Goal: Task Accomplishment & Management: Complete application form

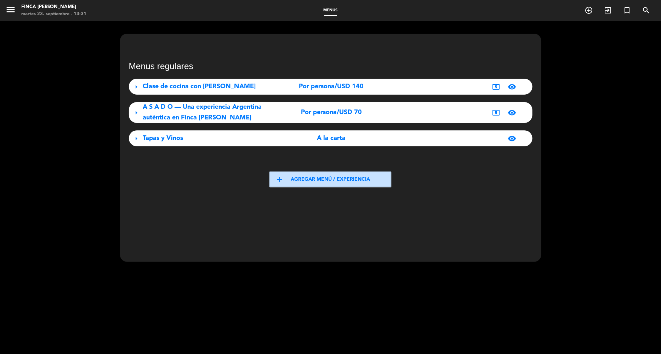
click at [17, 9] on span "menu" at bounding box center [13, 10] width 16 height 17
click at [13, 9] on icon "menu" at bounding box center [10, 9] width 11 height 11
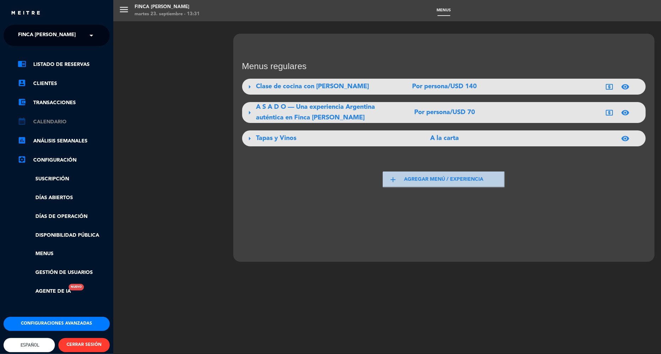
click at [68, 125] on link "calendar_month Calendario" at bounding box center [64, 121] width 92 height 8
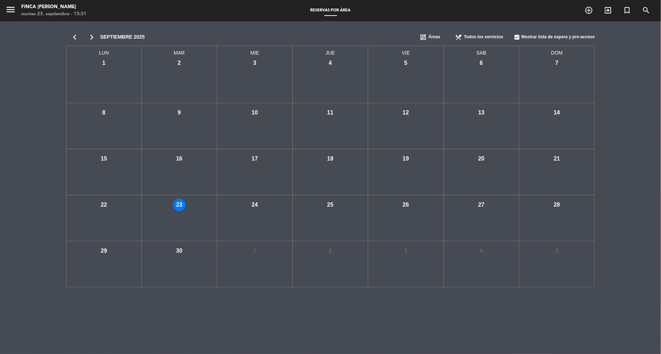
click at [94, 36] on icon "chevron_right" at bounding box center [91, 37] width 17 height 10
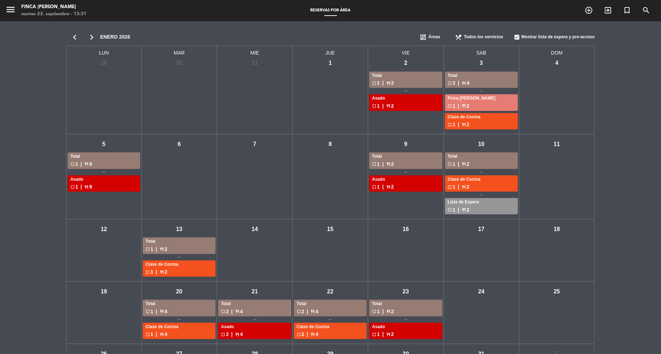
click at [411, 78] on div "Total" at bounding box center [405, 75] width 67 height 7
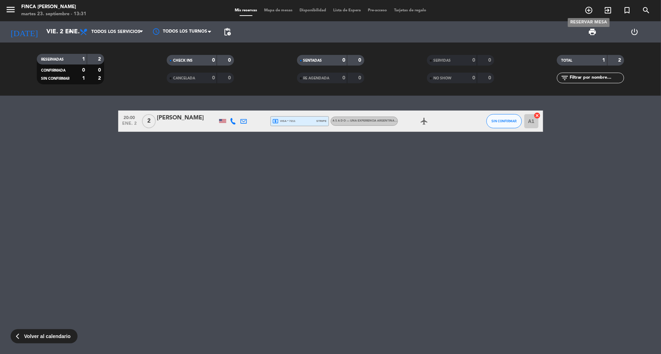
click at [596, 8] on span "add_circle_outline" at bounding box center [588, 10] width 19 height 12
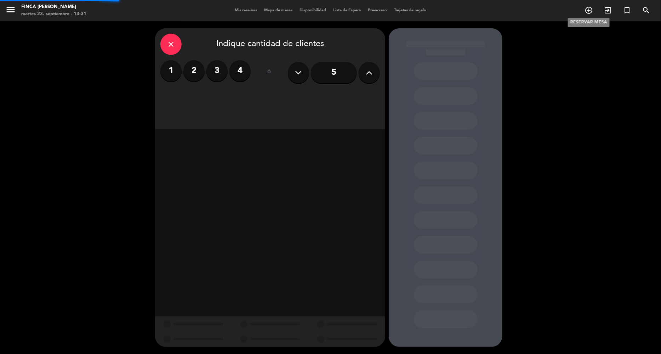
click at [588, 10] on icon "add_circle_outline" at bounding box center [588, 10] width 8 height 8
click at [199, 68] on label "2" at bounding box center [193, 70] width 21 height 21
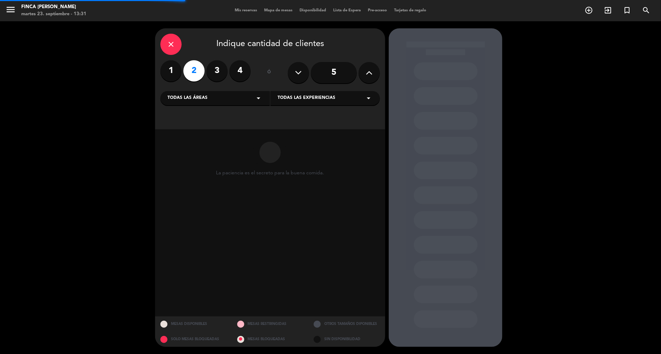
click at [200, 94] on div "Todas las áreas arrow_drop_down" at bounding box center [214, 98] width 109 height 14
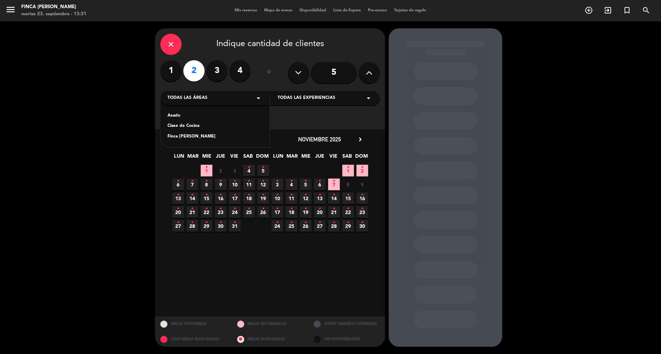
click at [197, 113] on div "Asado" at bounding box center [214, 115] width 95 height 7
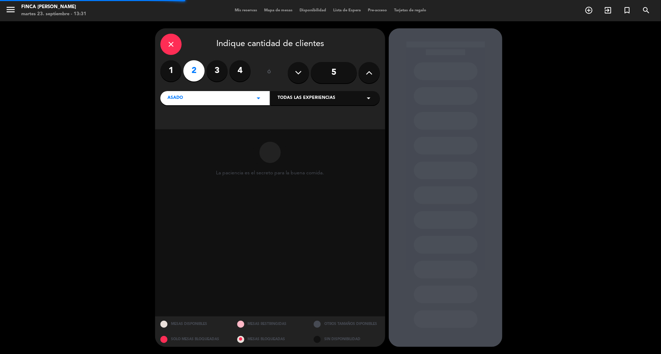
click at [310, 102] on div "Todas las experiencias arrow_drop_down" at bounding box center [324, 98] width 109 height 14
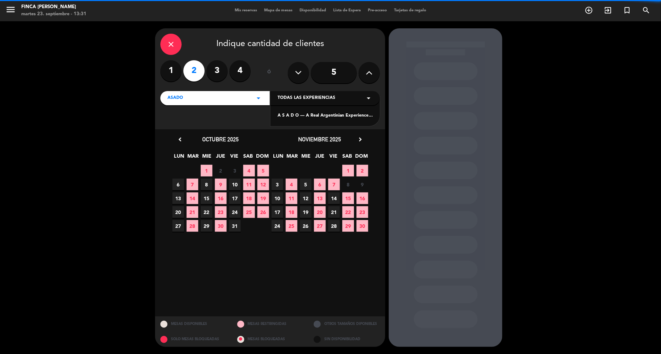
click at [302, 115] on div "A S A D O — A Real Argentinian Experience at [GEOGRAPHIC_DATA][PERSON_NAME]" at bounding box center [324, 115] width 95 height 7
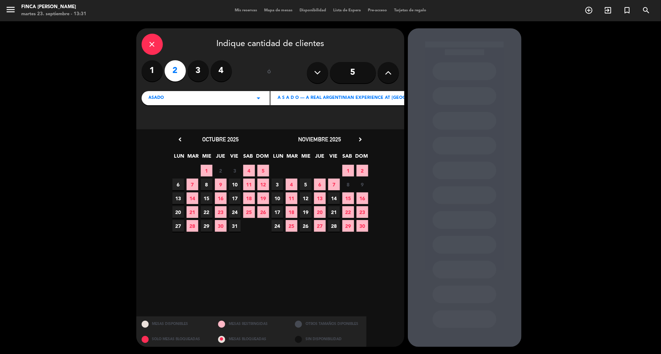
click at [361, 140] on icon "chevron_right" at bounding box center [359, 139] width 7 height 7
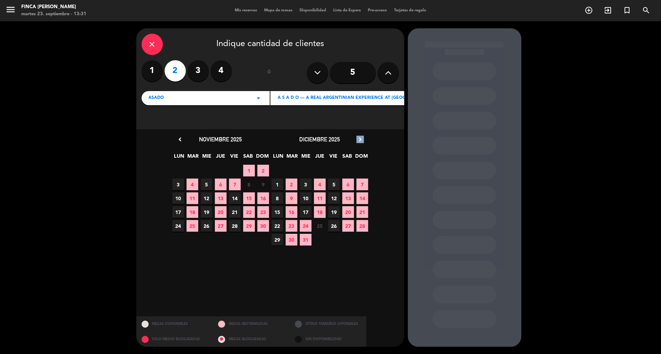
click at [361, 140] on icon "chevron_right" at bounding box center [359, 139] width 7 height 7
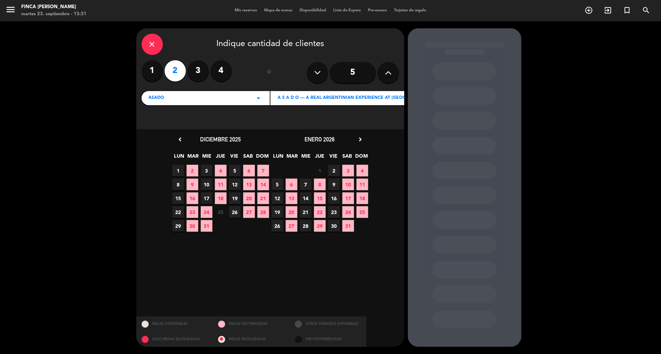
click at [337, 167] on span "2" at bounding box center [334, 171] width 12 height 12
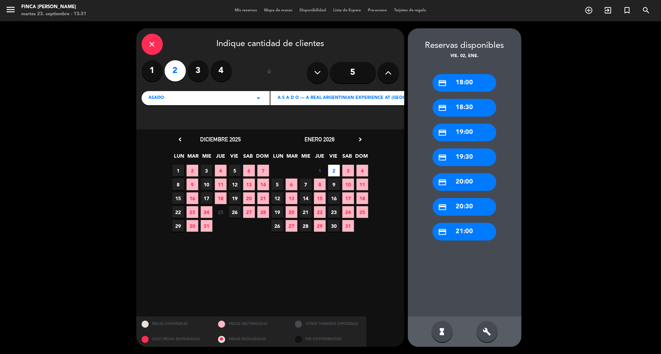
click at [446, 181] on div "credit_card 20:00" at bounding box center [464, 182] width 64 height 18
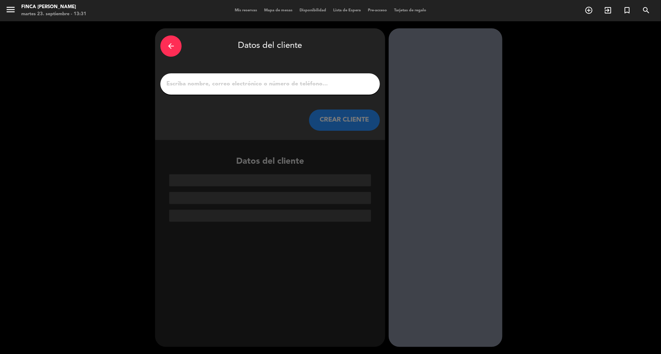
click at [268, 86] on input "1" at bounding box center [270, 84] width 209 height 10
paste input "[PERSON_NAME] x 2"
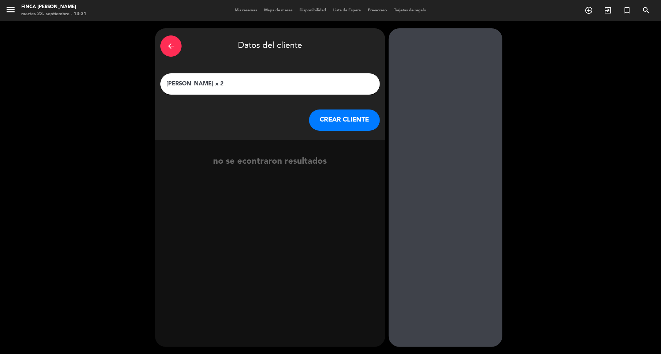
type input "[PERSON_NAME] x 2"
click at [333, 119] on button "CREAR CLIENTE" at bounding box center [344, 119] width 71 height 21
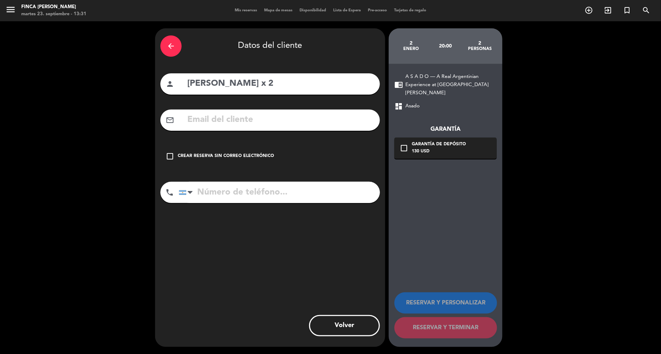
click at [247, 153] on div "Crear reserva sin correo electrónico" at bounding box center [226, 156] width 96 height 7
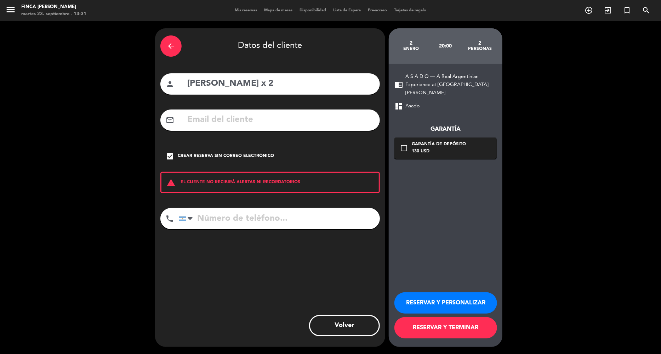
click at [426, 302] on button "RESERVAR Y PERSONALIZAR" at bounding box center [445, 302] width 103 height 21
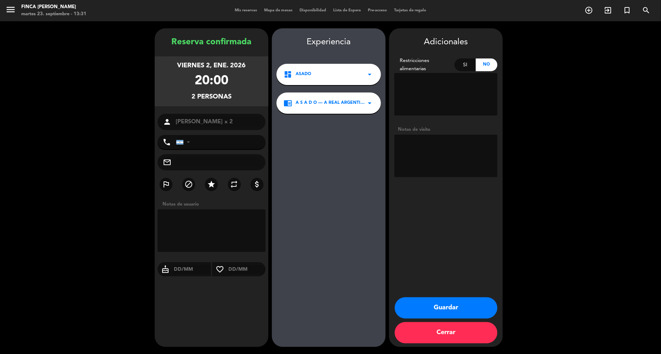
click at [216, 225] on textarea at bounding box center [211, 230] width 108 height 42
type textarea "RESERVA DE AGENCIA KALLPA - PAGA LA AGENCIA X TERE"
click at [434, 310] on button "Guardar" at bounding box center [446, 307] width 103 height 21
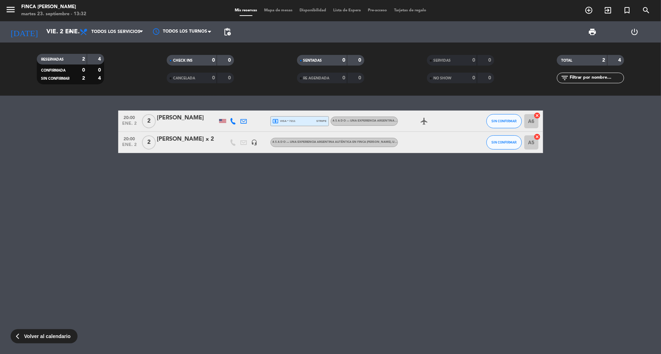
click at [182, 143] on div "[PERSON_NAME] x 2" at bounding box center [187, 138] width 60 height 9
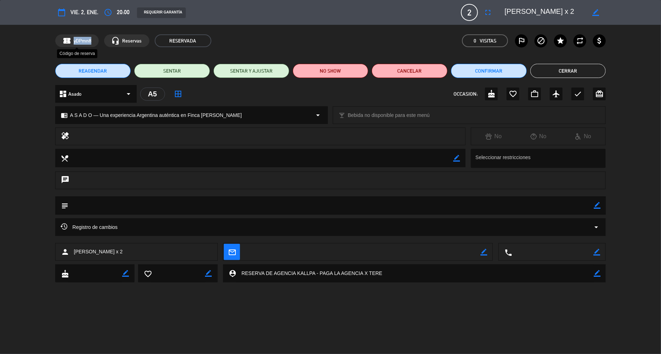
drag, startPoint x: 89, startPoint y: 39, endPoint x: 71, endPoint y: 40, distance: 17.3
click at [71, 40] on div "confirmation_number yDPmn8" at bounding box center [77, 40] width 44 height 13
click at [37, 46] on div "confirmation_number yDPmn8 headset_mic Reservas RESERVADA 0 Visitas outlined_fl…" at bounding box center [330, 41] width 661 height 32
drag, startPoint x: 92, startPoint y: 38, endPoint x: 71, endPoint y: 38, distance: 20.9
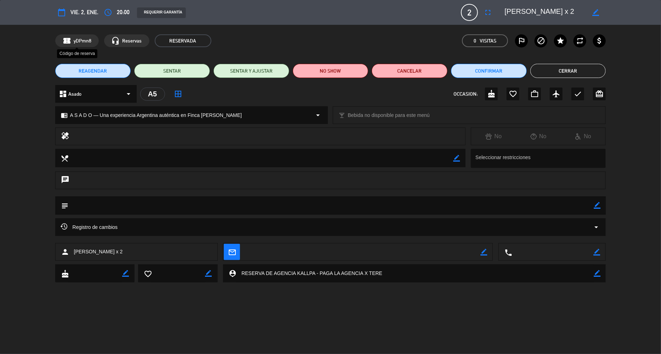
click at [71, 38] on div "confirmation_number yDPmn8" at bounding box center [77, 40] width 44 height 13
copy div "yDPmn8"
